Goal: Check status: Check status

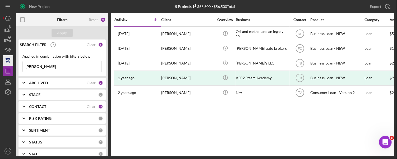
drag, startPoint x: 46, startPoint y: 67, endPoint x: 2, endPoint y: 59, distance: 44.2
click at [0, 65] on div "New Project 5 Projects $56,500 • $56,500 Total [PERSON_NAME] Export Icon/Export…" at bounding box center [198, 79] width 397 height 159
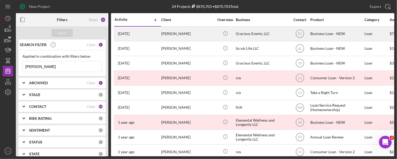
type input "[PERSON_NAME]"
click at [120, 35] on time "[DATE]" at bounding box center [124, 34] width 12 height 4
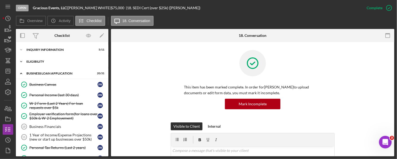
click at [21, 61] on icon "Icon/Expander" at bounding box center [21, 62] width 11 height 11
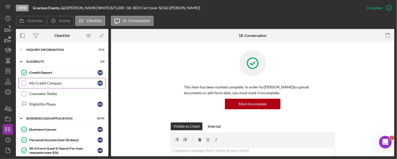
click at [29, 82] on icon "My Credit Compass" at bounding box center [23, 83] width 13 height 13
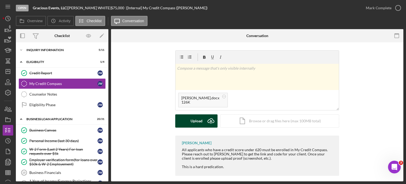
click at [201, 120] on div "Upload" at bounding box center [196, 120] width 12 height 13
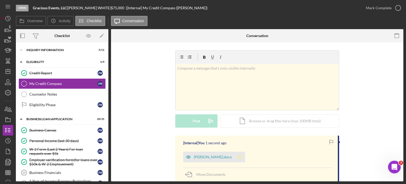
click at [239, 157] on icon "Icon/Star" at bounding box center [239, 156] width 11 height 11
click at [396, 10] on icon "button" at bounding box center [397, 7] width 13 height 13
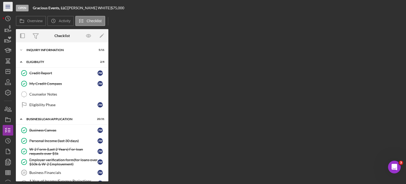
scroll to position [154, 0]
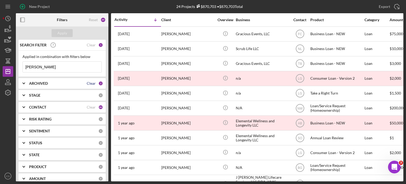
click at [88, 84] on div "Clear" at bounding box center [91, 83] width 9 height 4
click at [88, 107] on div "Clear" at bounding box center [91, 107] width 9 height 4
click at [66, 83] on div "ARCHIVED" at bounding box center [63, 83] width 69 height 4
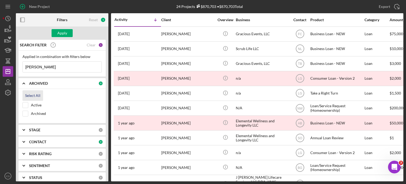
click at [37, 95] on div "Select All" at bounding box center [32, 95] width 15 height 11
checkbox input "true"
click at [98, 141] on div "0" at bounding box center [100, 141] width 5 height 5
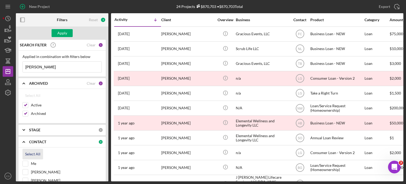
click at [32, 152] on div "Select All" at bounding box center [32, 153] width 15 height 11
checkbox input "true"
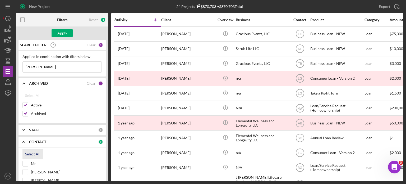
checkbox input "true"
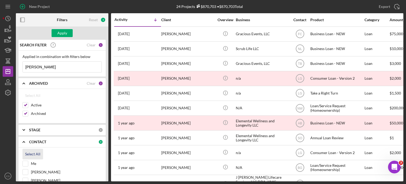
checkbox input "true"
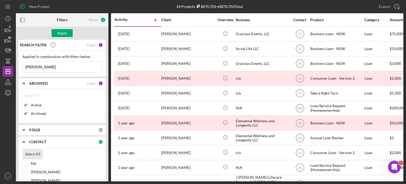
checkbox input "true"
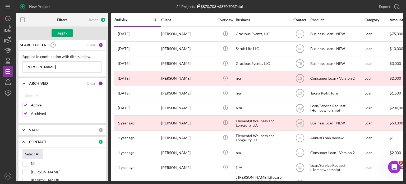
checkbox input "true"
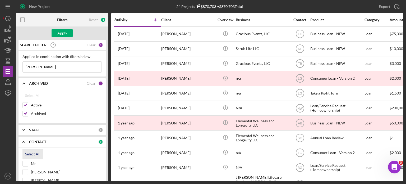
checkbox input "true"
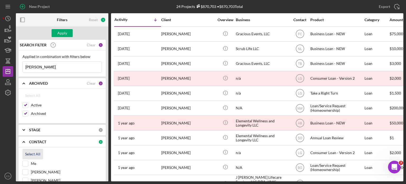
checkbox input "true"
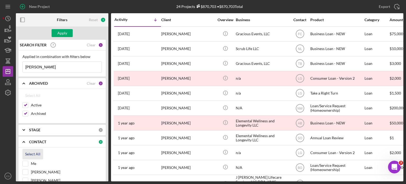
checkbox input "true"
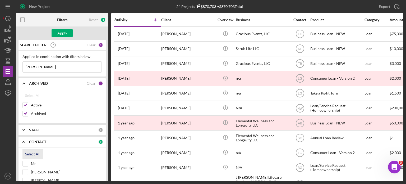
checkbox input "true"
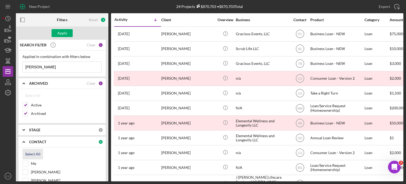
checkbox input "true"
drag, startPoint x: 50, startPoint y: 65, endPoint x: 1, endPoint y: 66, distance: 49.1
click at [1, 66] on div "New Project 24 Projects $870,703 • $870,703 Total [PERSON_NAME] Export Icon/Exp…" at bounding box center [203, 92] width 406 height 184
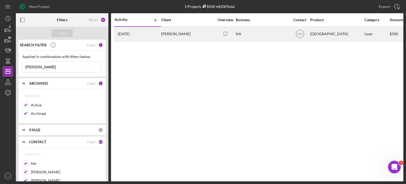
type input "[PERSON_NAME]"
click at [164, 34] on div "[PERSON_NAME]" at bounding box center [187, 34] width 53 height 14
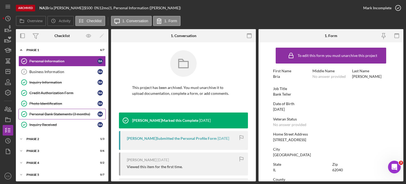
scroll to position [12, 0]
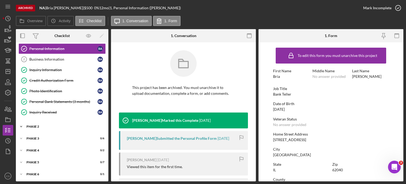
click at [21, 124] on icon "Icon/Expander" at bounding box center [21, 126] width 11 height 11
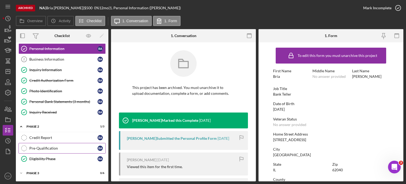
scroll to position [39, 0]
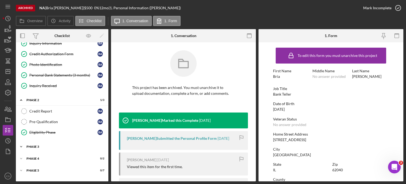
click at [20, 146] on polyline at bounding box center [21, 146] width 2 height 1
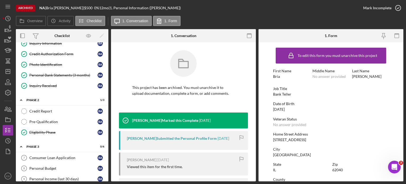
scroll to position [112, 0]
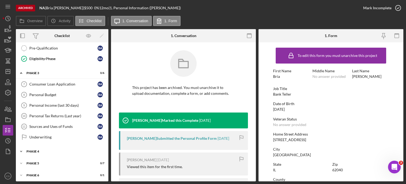
click at [24, 149] on icon "Icon/Expander" at bounding box center [21, 151] width 11 height 11
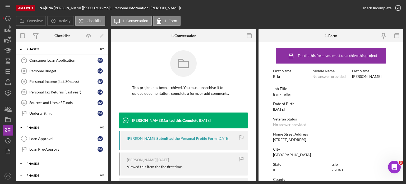
click at [21, 159] on icon "Icon/Expander" at bounding box center [21, 163] width 11 height 11
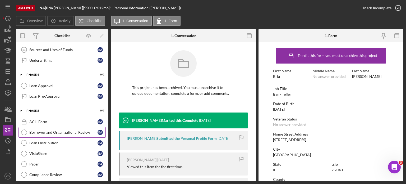
scroll to position [212, 0]
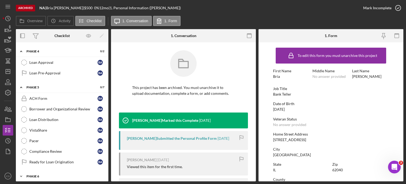
click at [21, 171] on icon "Icon/Expander" at bounding box center [21, 176] width 11 height 11
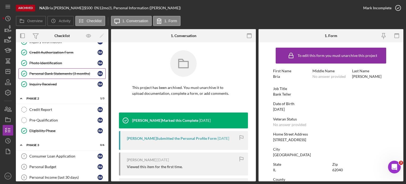
scroll to position [0, 0]
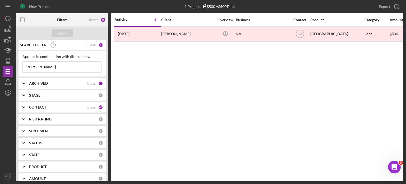
drag, startPoint x: 41, startPoint y: 67, endPoint x: 0, endPoint y: 64, distance: 41.0
click at [0, 64] on div "New Project 1 Projects $500 • $500 Total [PERSON_NAME] Export Icon/Export Filte…" at bounding box center [203, 92] width 406 height 184
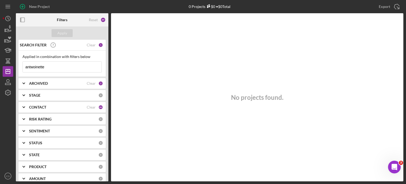
type input "antwoinette"
